Goal: Find specific page/section: Find specific page/section

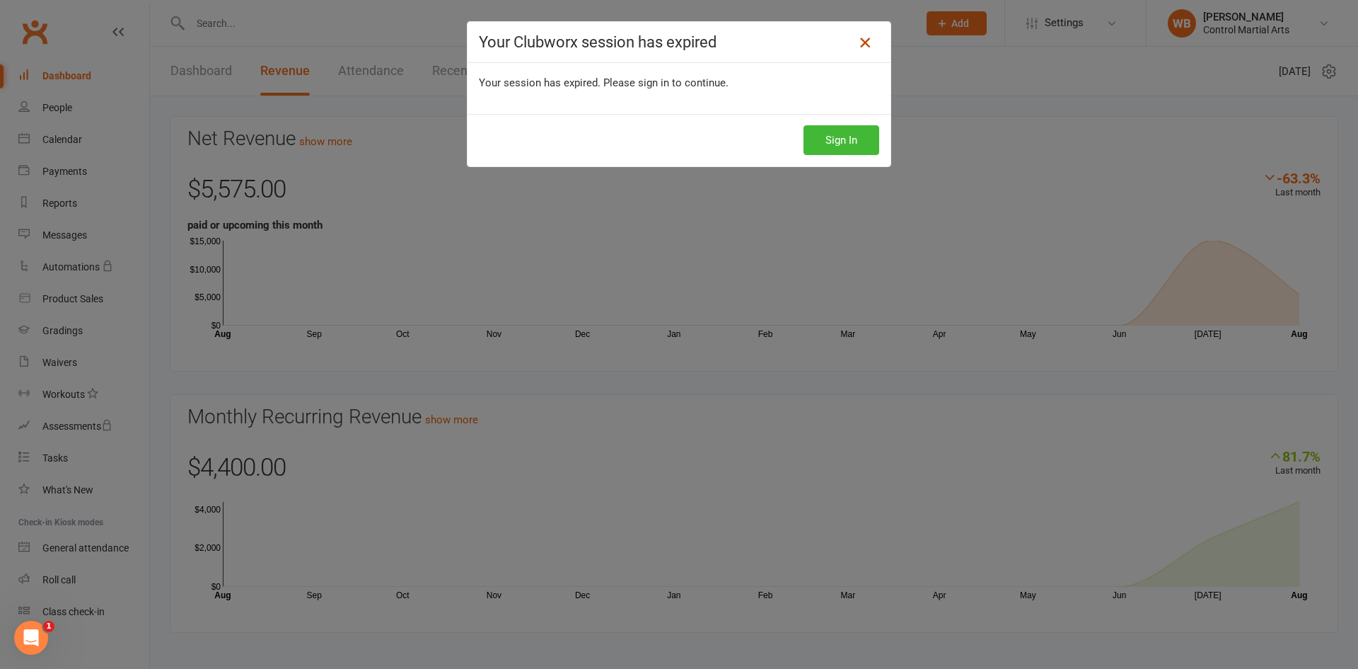
click at [861, 42] on icon at bounding box center [865, 42] width 17 height 17
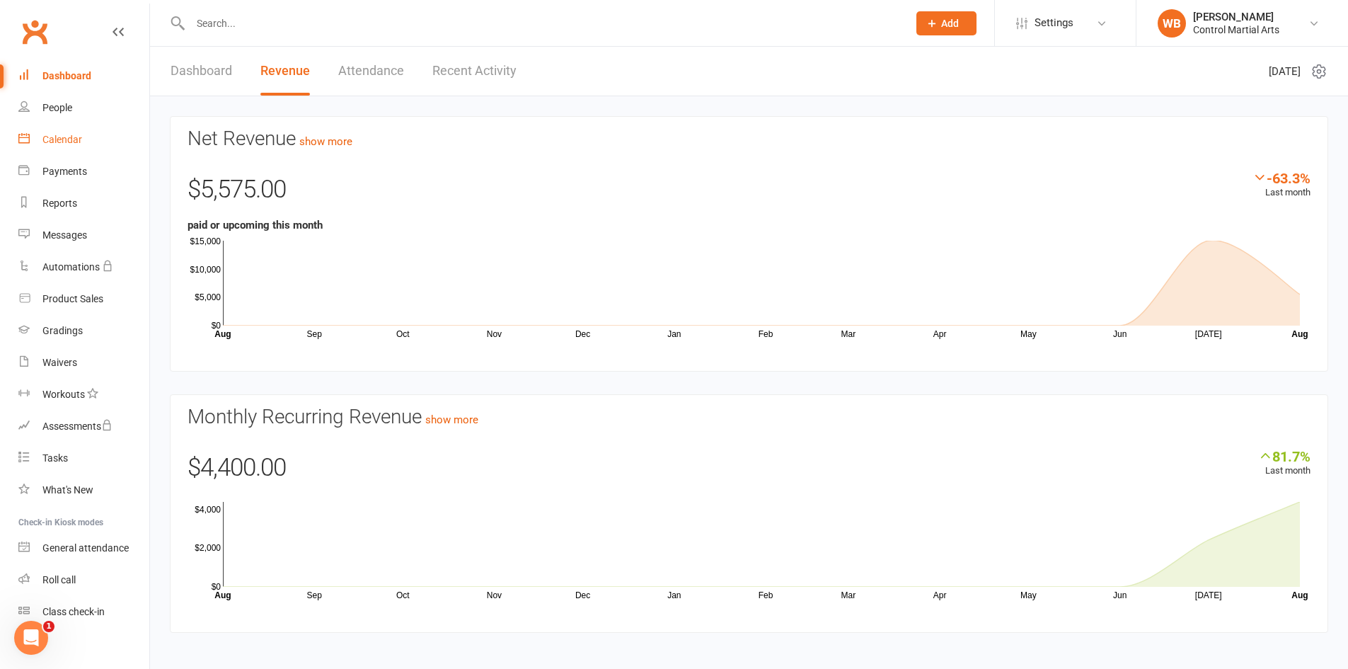
click at [65, 149] on link "Calendar" at bounding box center [83, 140] width 131 height 32
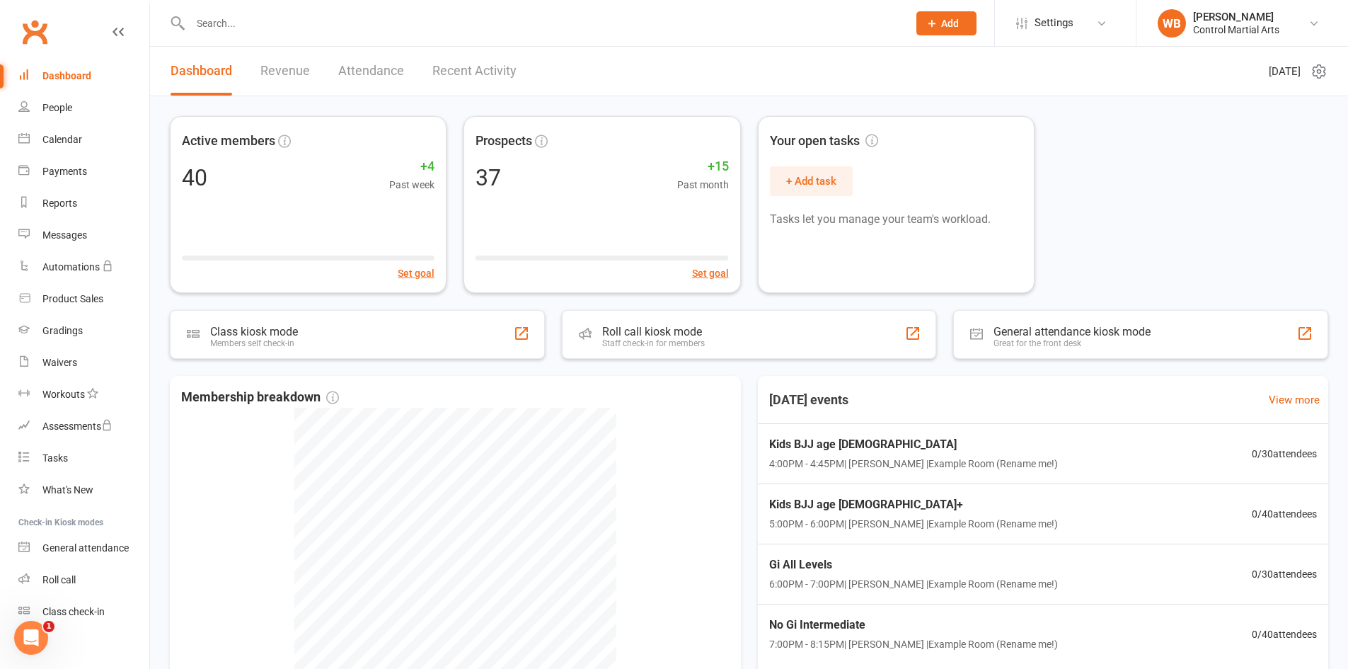
click at [451, 77] on link "Recent Activity" at bounding box center [474, 71] width 84 height 49
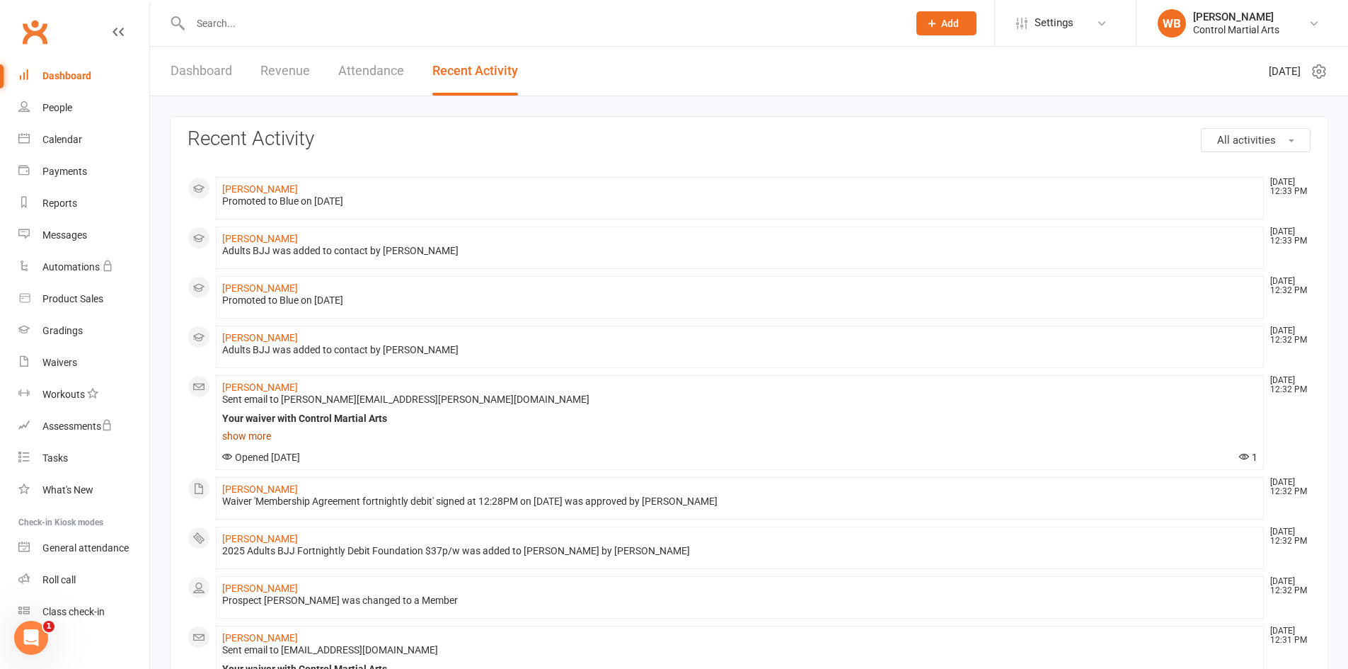
click at [257, 437] on link "show more" at bounding box center [739, 436] width 1035 height 20
